Goal: Task Accomplishment & Management: Use online tool/utility

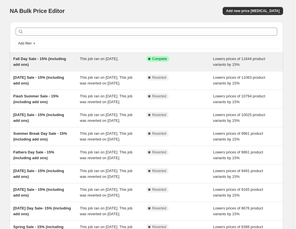
click at [41, 63] on div "Fall Day Sale - 15% (including add ons)" at bounding box center [46, 62] width 67 height 12
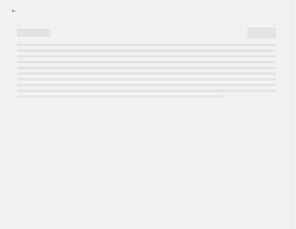
select select "percentage"
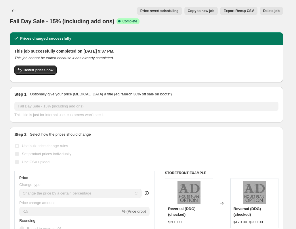
click at [161, 11] on span "Price revert scheduling" at bounding box center [160, 11] width 38 height 5
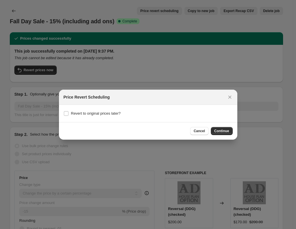
click at [200, 125] on div "Cancel Continue" at bounding box center [148, 131] width 179 height 18
click at [199, 128] on button "Cancel" at bounding box center [199, 131] width 18 height 8
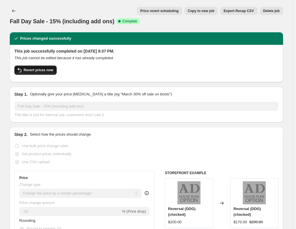
click at [46, 71] on span "Revert prices now" at bounding box center [39, 70] width 30 height 5
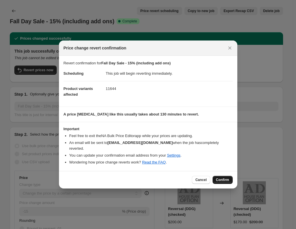
click at [221, 182] on span "Confirm" at bounding box center [222, 180] width 13 height 5
